Goal: Task Accomplishment & Management: Use online tool/utility

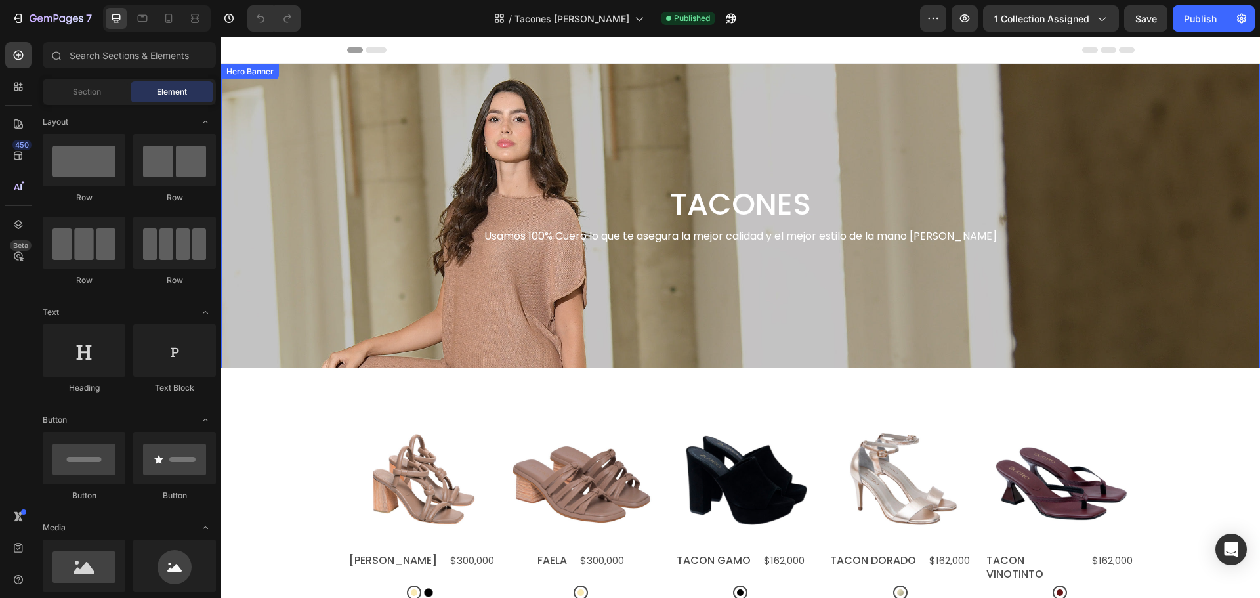
click at [444, 137] on div "Background Image" at bounding box center [740, 216] width 1039 height 305
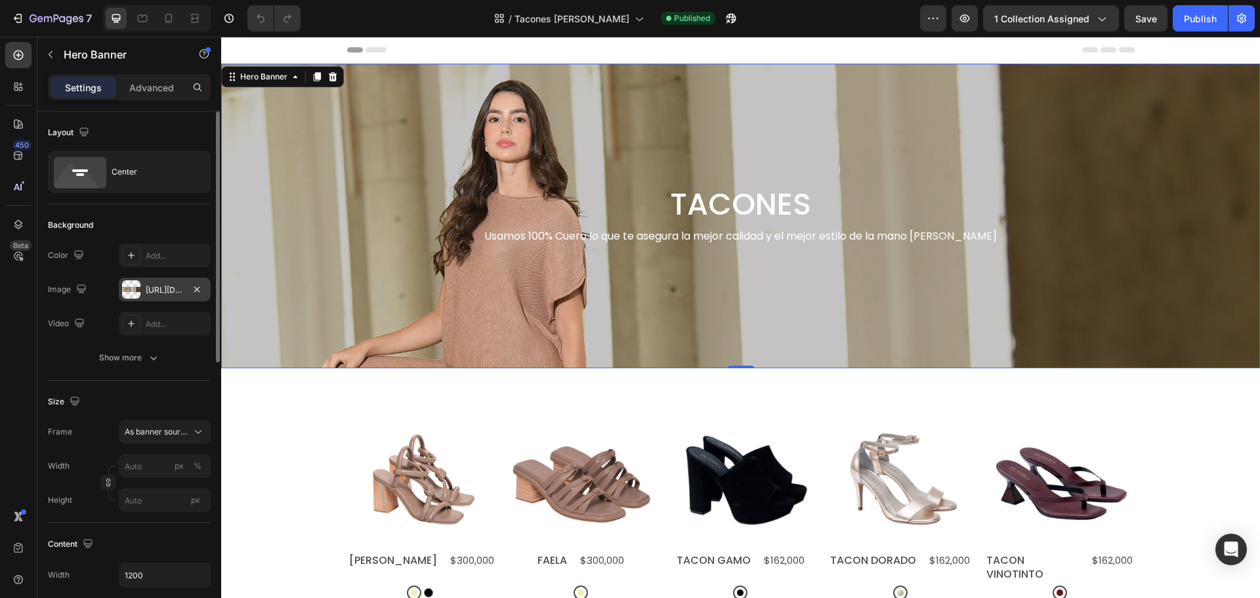
click at [142, 282] on div "[URL][DOMAIN_NAME]" at bounding box center [165, 290] width 92 height 24
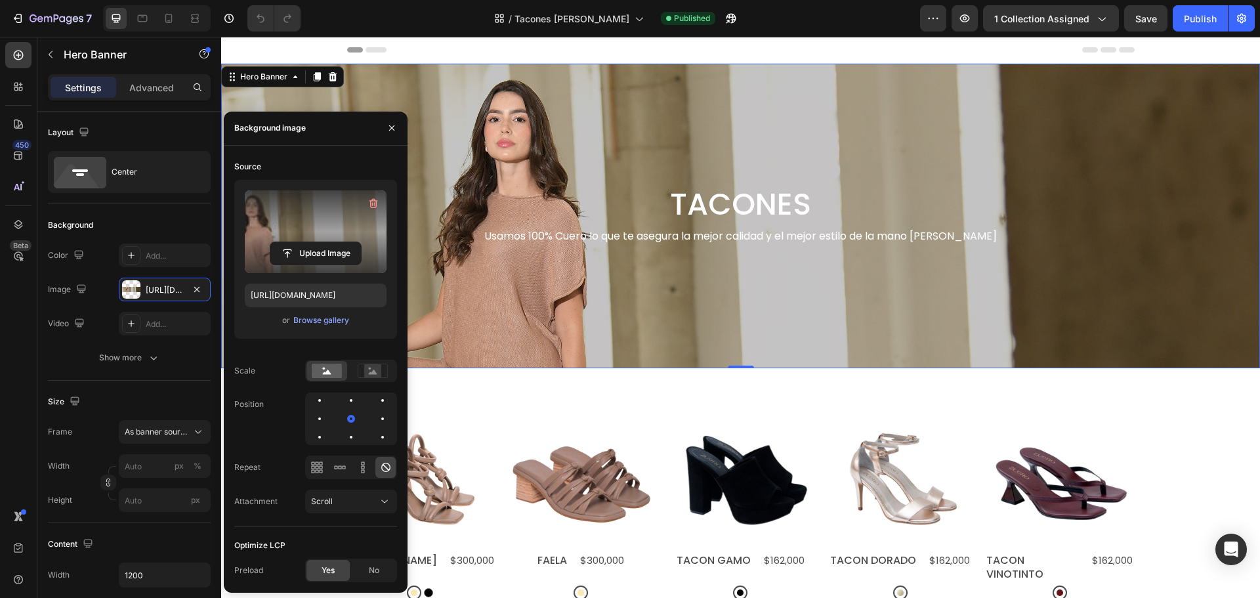
click at [275, 213] on label at bounding box center [316, 231] width 142 height 83
click at [275, 242] on input "file" at bounding box center [315, 253] width 91 height 22
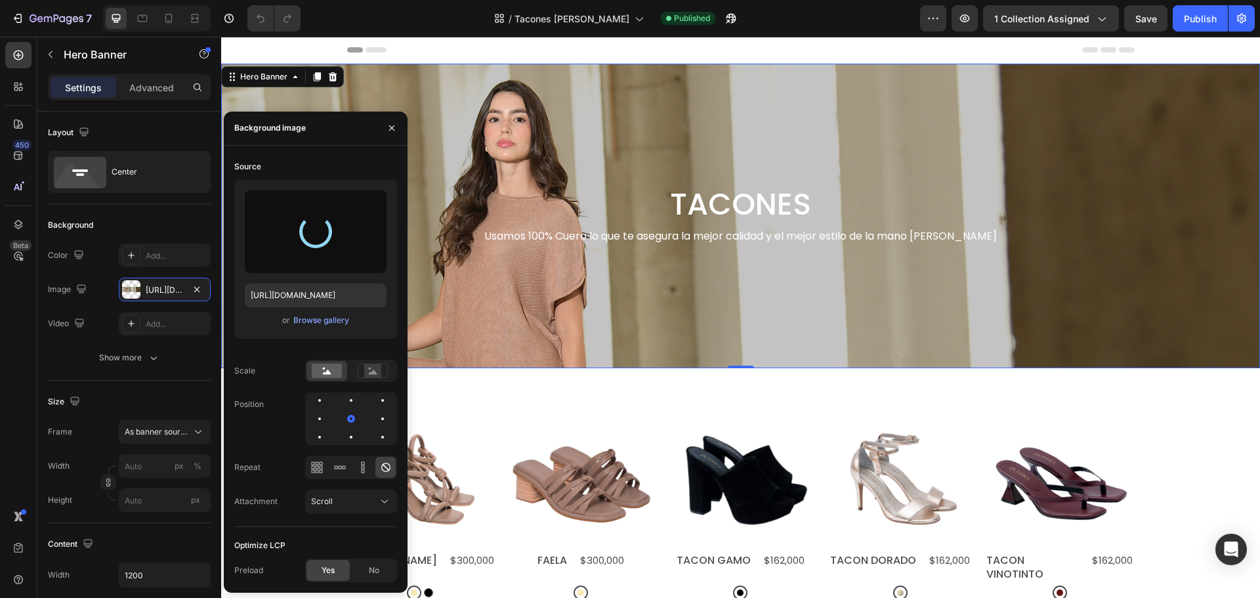
type input "[URL][DOMAIN_NAME]"
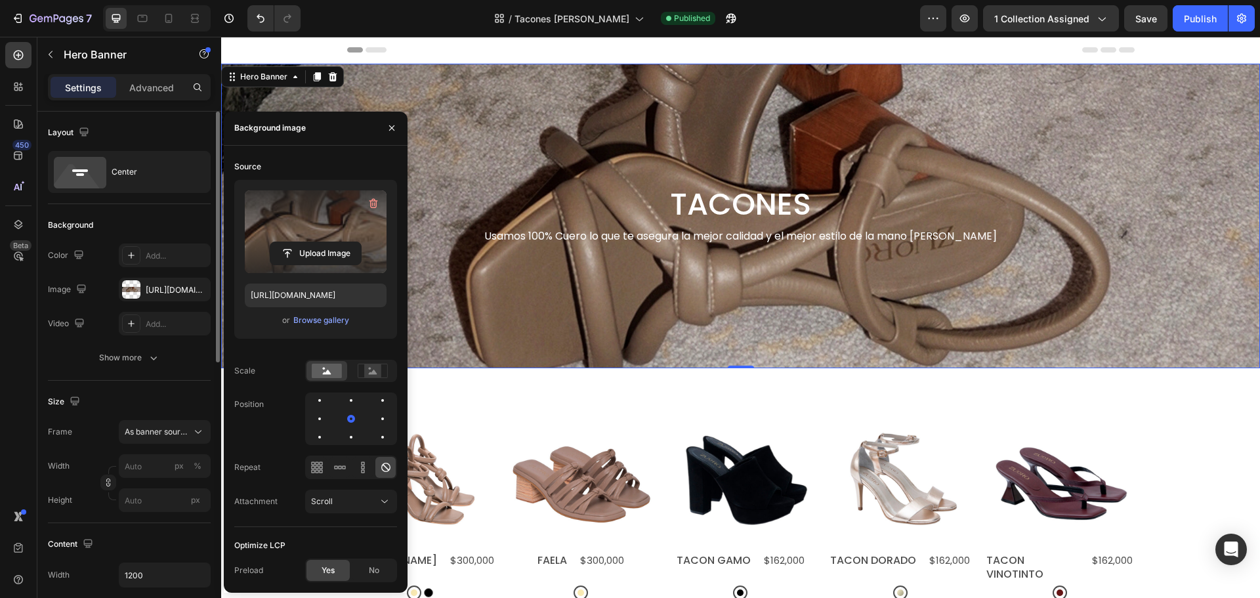
click at [150, 209] on div "Background The changes might be hidden by the video. Color Add... Image [URL][D…" at bounding box center [129, 292] width 163 height 177
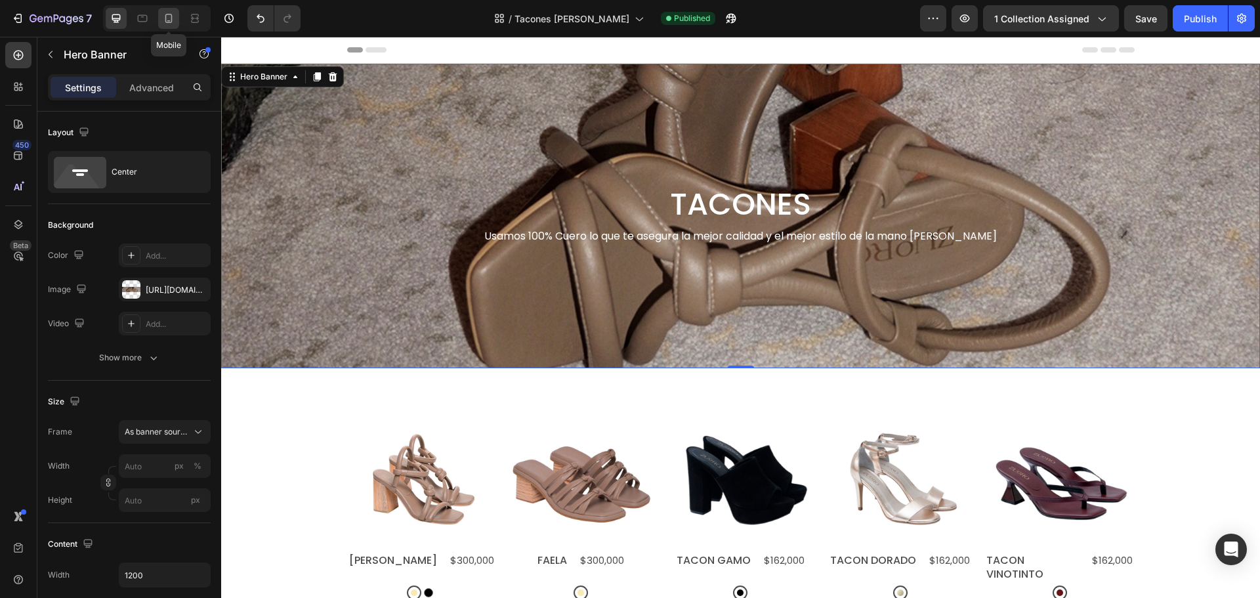
click at [167, 11] on div at bounding box center [168, 18] width 21 height 21
type input "100"
type input "600"
type input "100%"
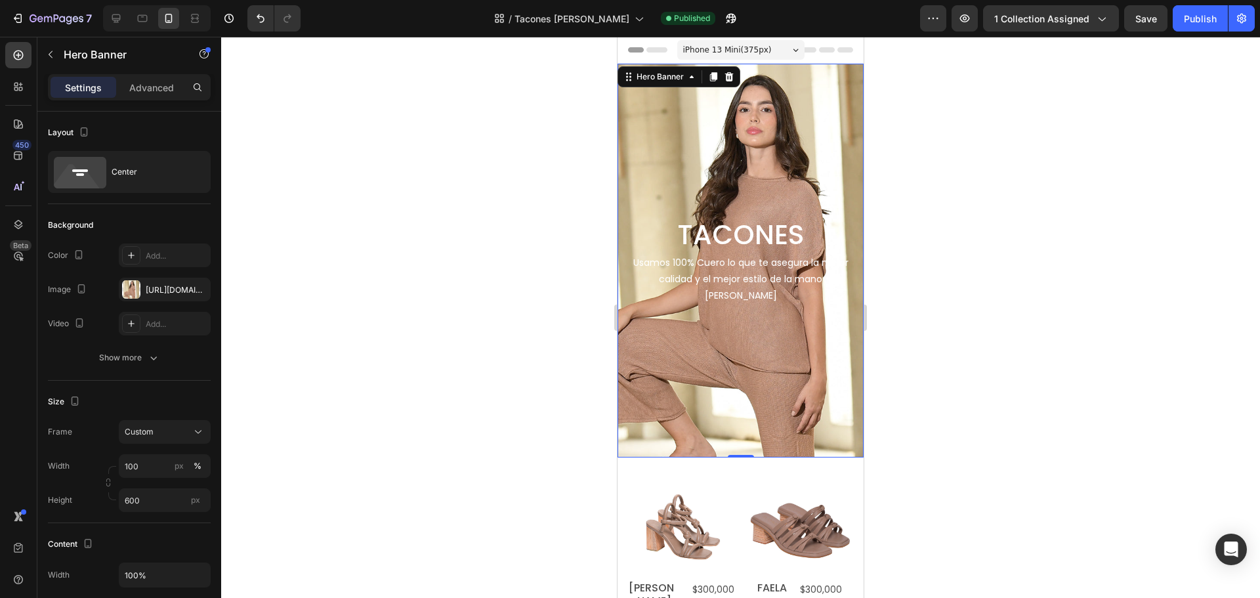
click at [710, 136] on div "Background Image" at bounding box center [741, 261] width 246 height 394
click at [116, 289] on div "Image [URL][DOMAIN_NAME]" at bounding box center [129, 290] width 163 height 24
click at [130, 289] on div at bounding box center [131, 289] width 18 height 18
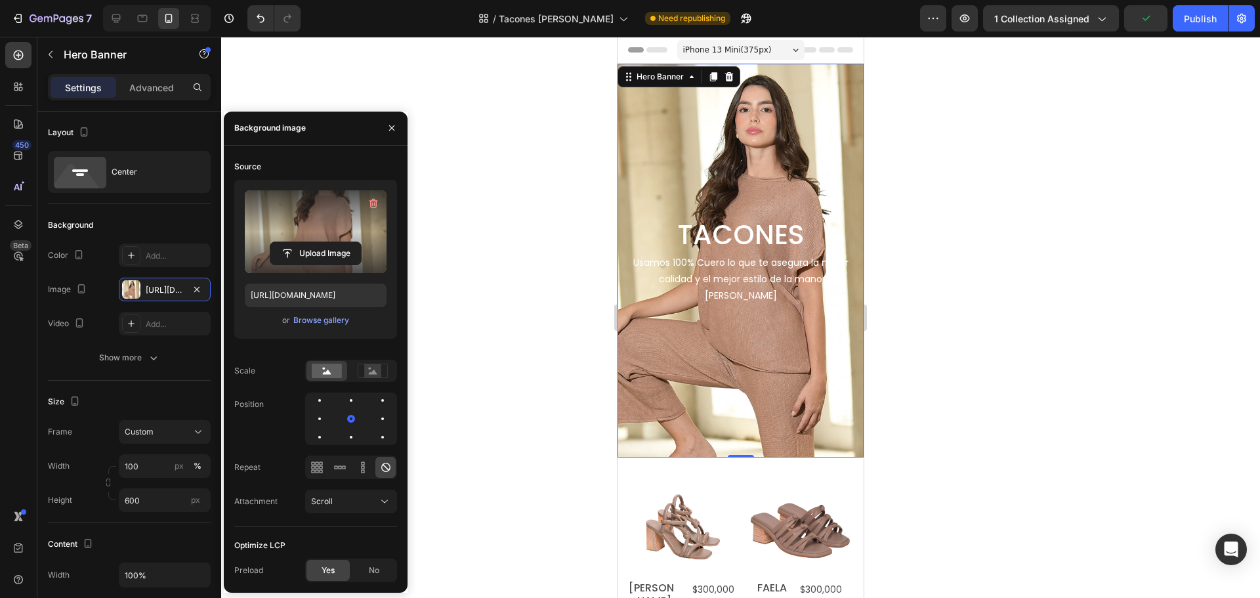
click at [305, 203] on label at bounding box center [316, 231] width 142 height 83
click at [305, 242] on input "file" at bounding box center [315, 253] width 91 height 22
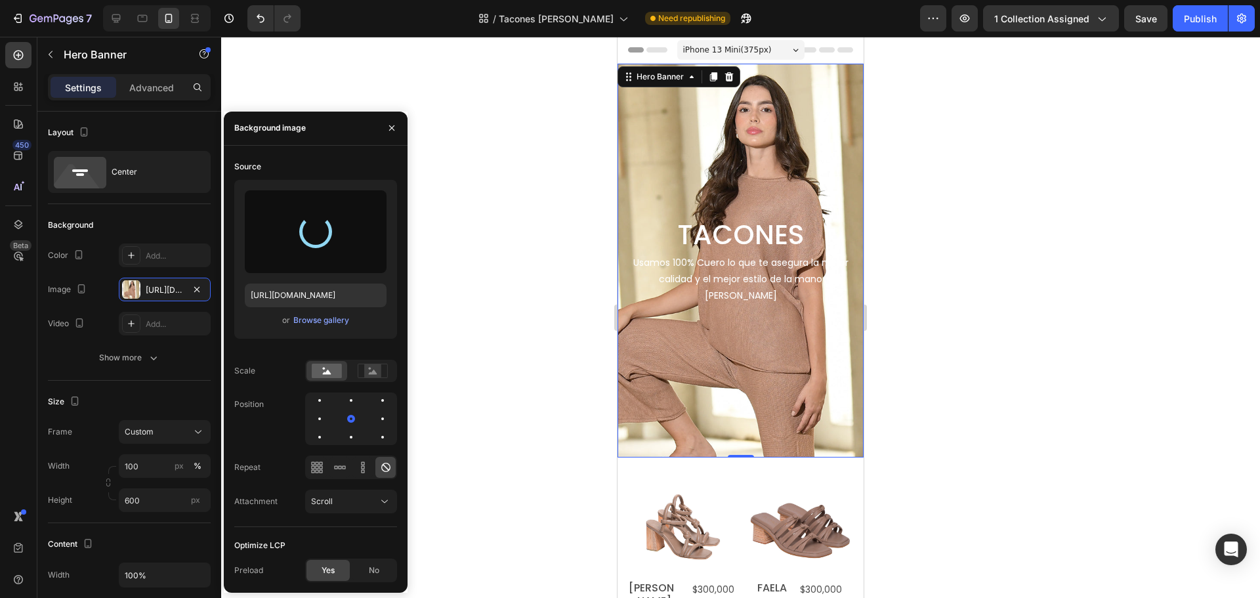
type input "[URL][DOMAIN_NAME]"
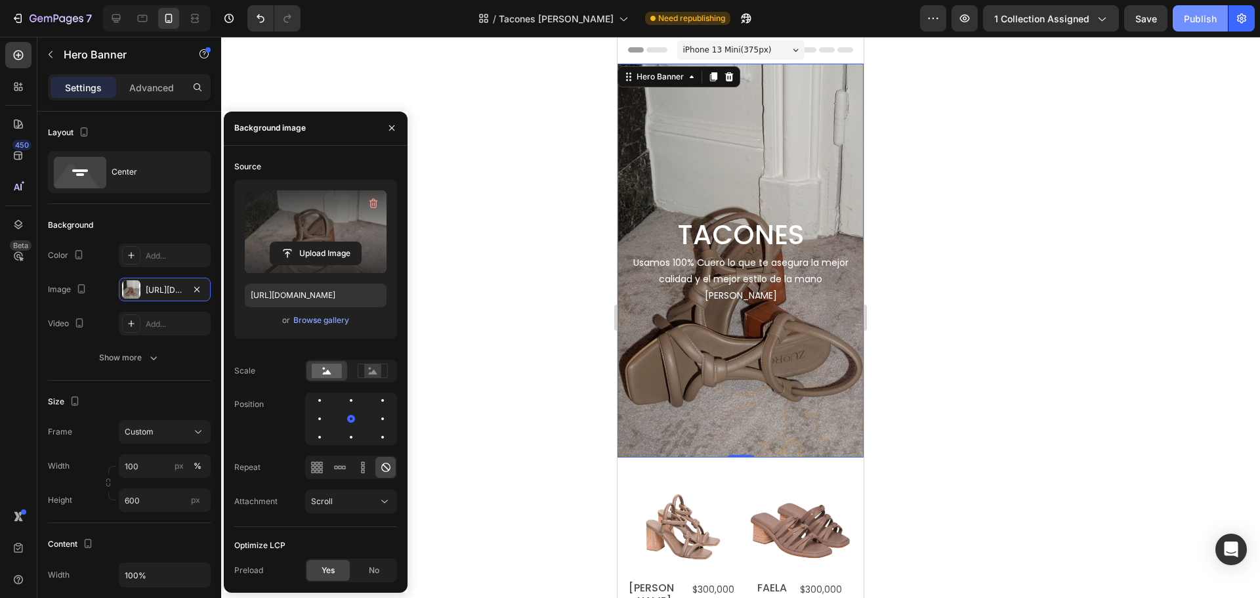
click at [1195, 24] on div "Publish" at bounding box center [1200, 19] width 33 height 14
